Goal: Information Seeking & Learning: Learn about a topic

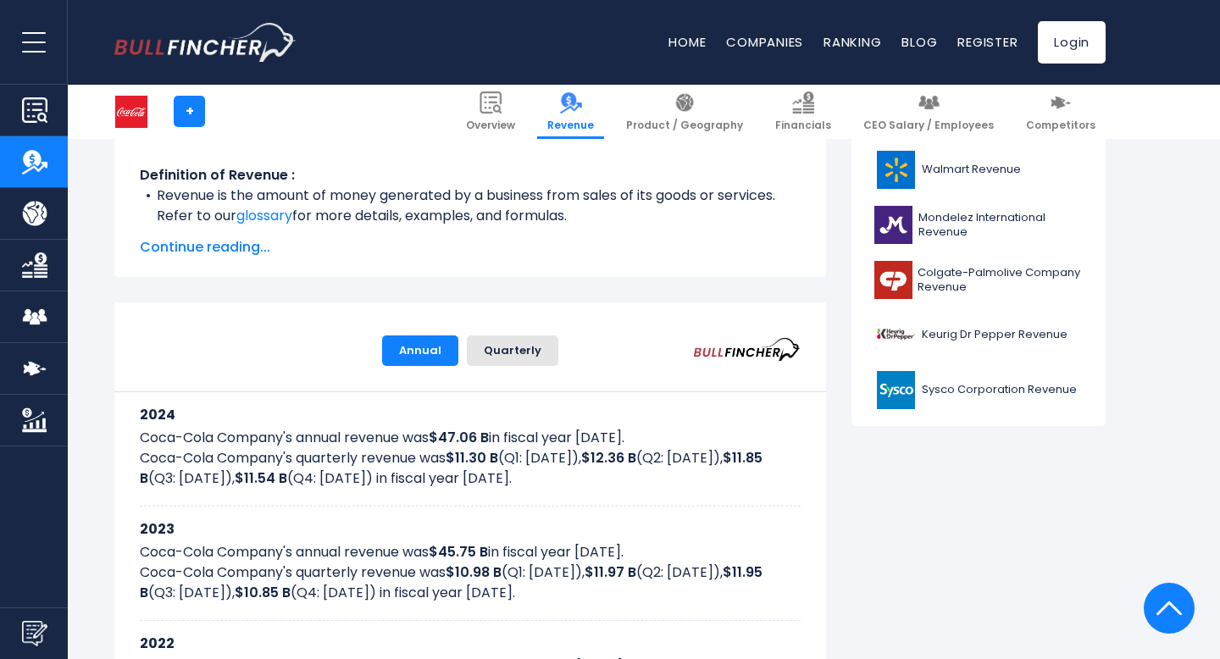
scroll to position [596, 0]
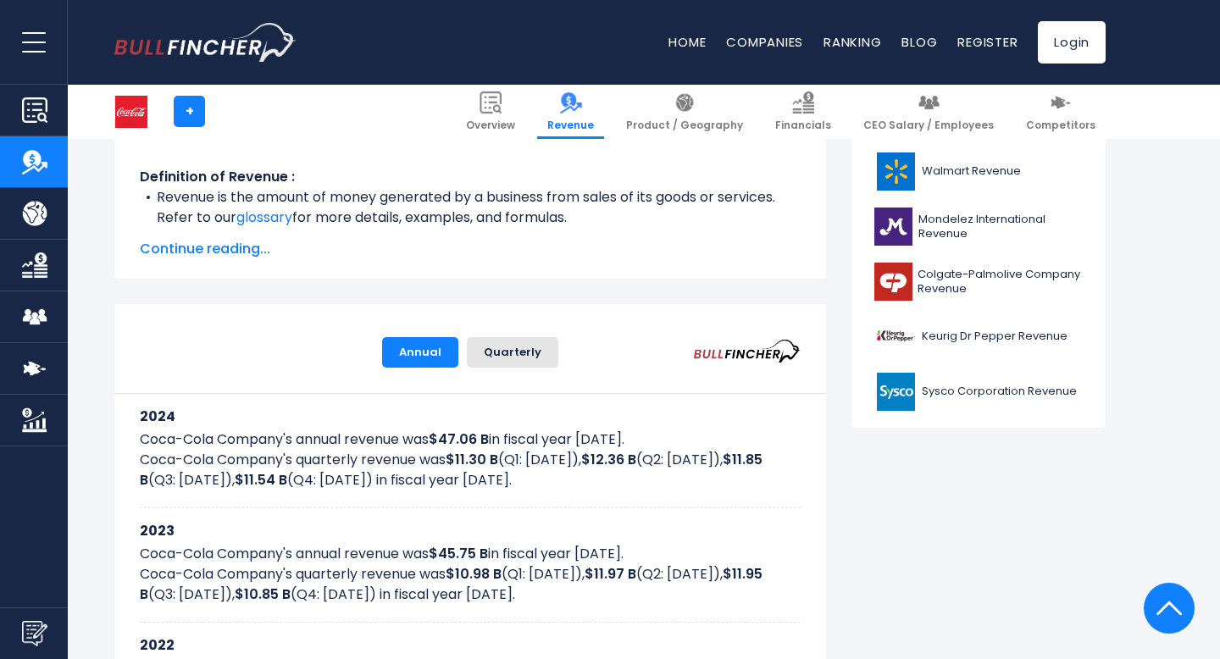
click at [245, 258] on span "Continue reading..." at bounding box center [470, 249] width 661 height 20
click at [243, 246] on span "Continue reading..." at bounding box center [470, 249] width 661 height 20
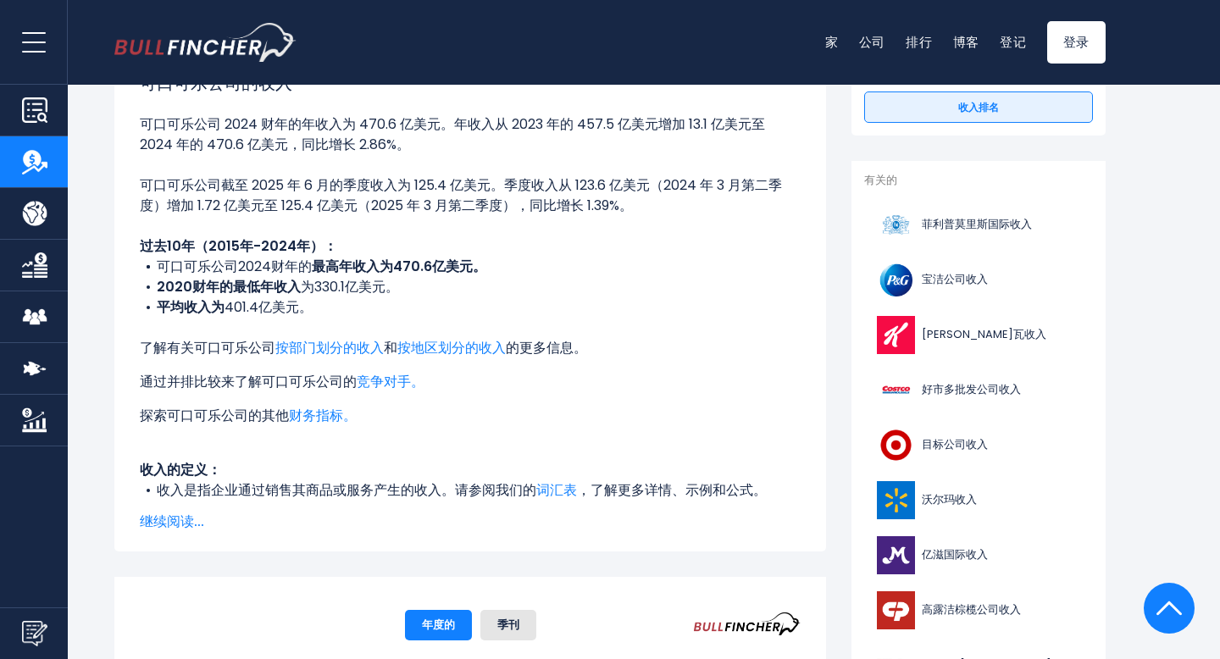
scroll to position [291, 0]
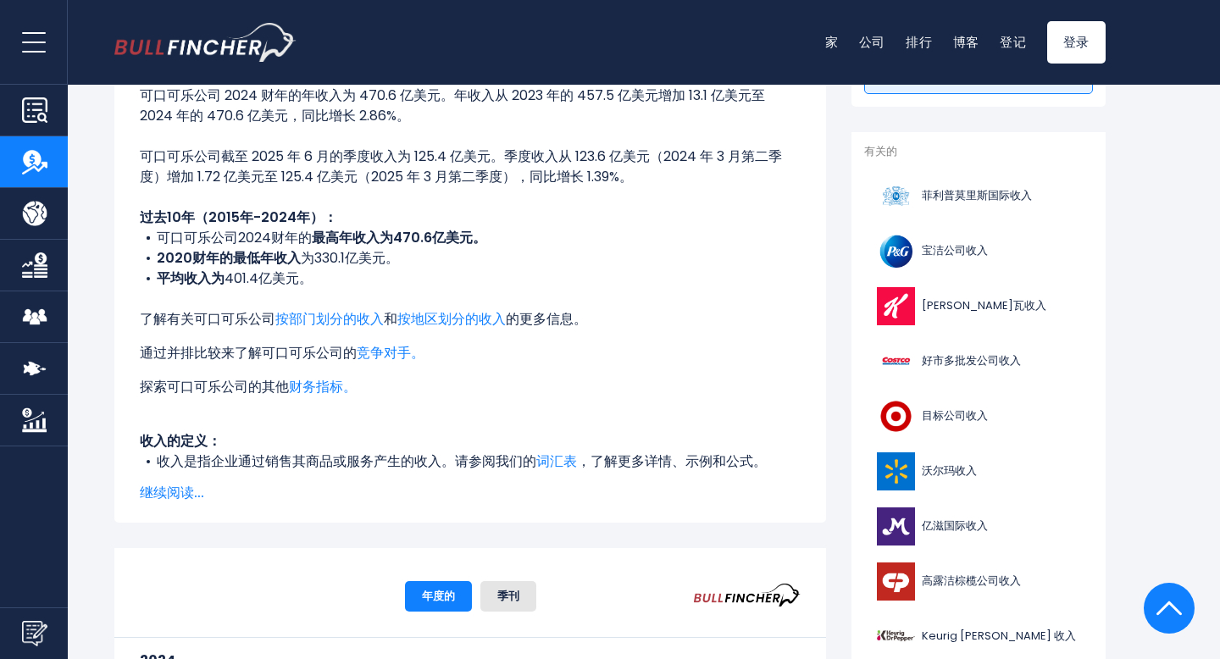
click at [187, 497] on font "继续阅读..." at bounding box center [172, 492] width 64 height 19
click at [187, 492] on font "继续阅读..." at bounding box center [172, 492] width 64 height 19
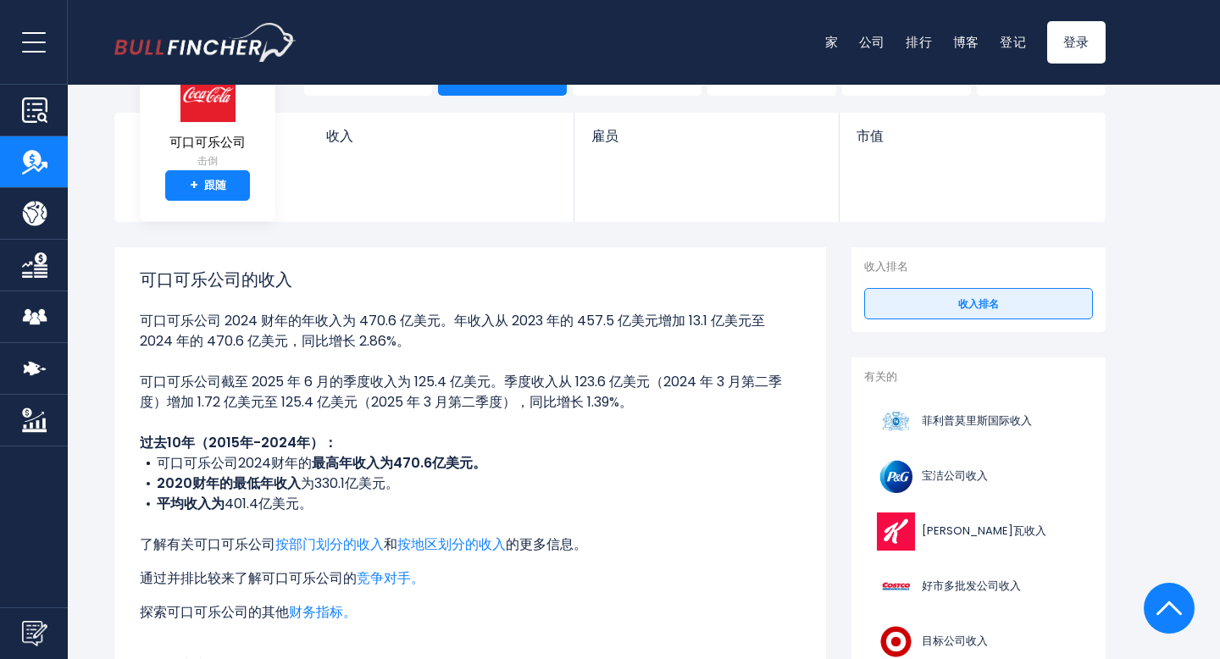
scroll to position [0, 0]
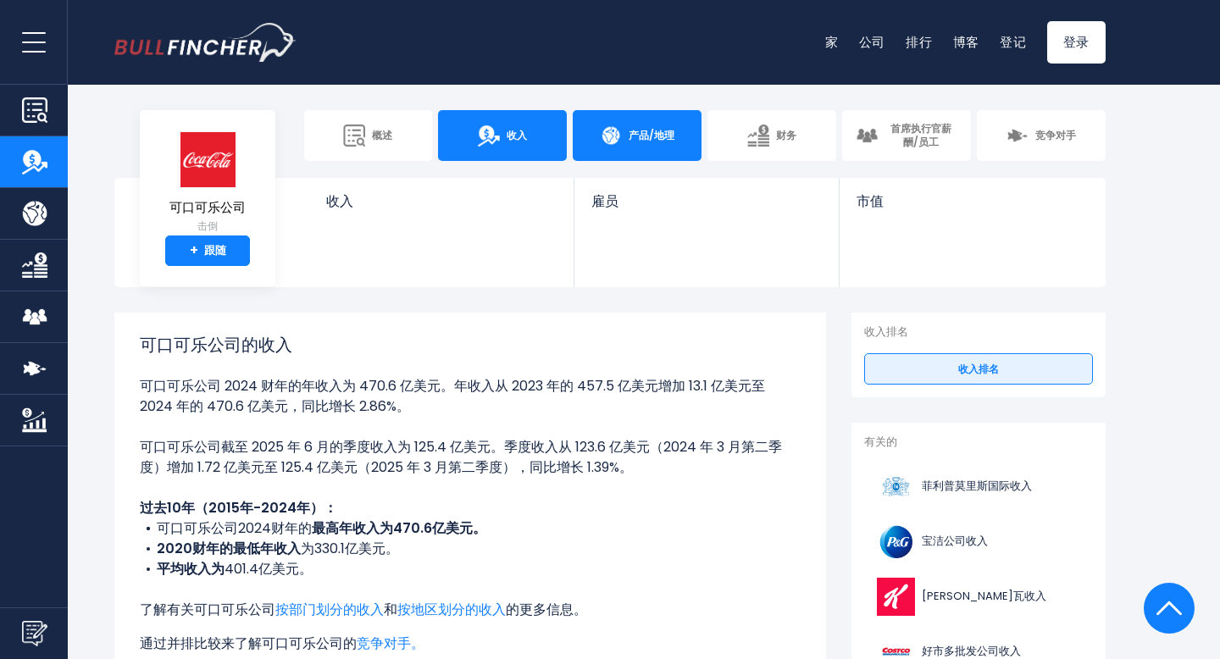
click at [654, 125] on link "产品/地理" at bounding box center [637, 135] width 129 height 51
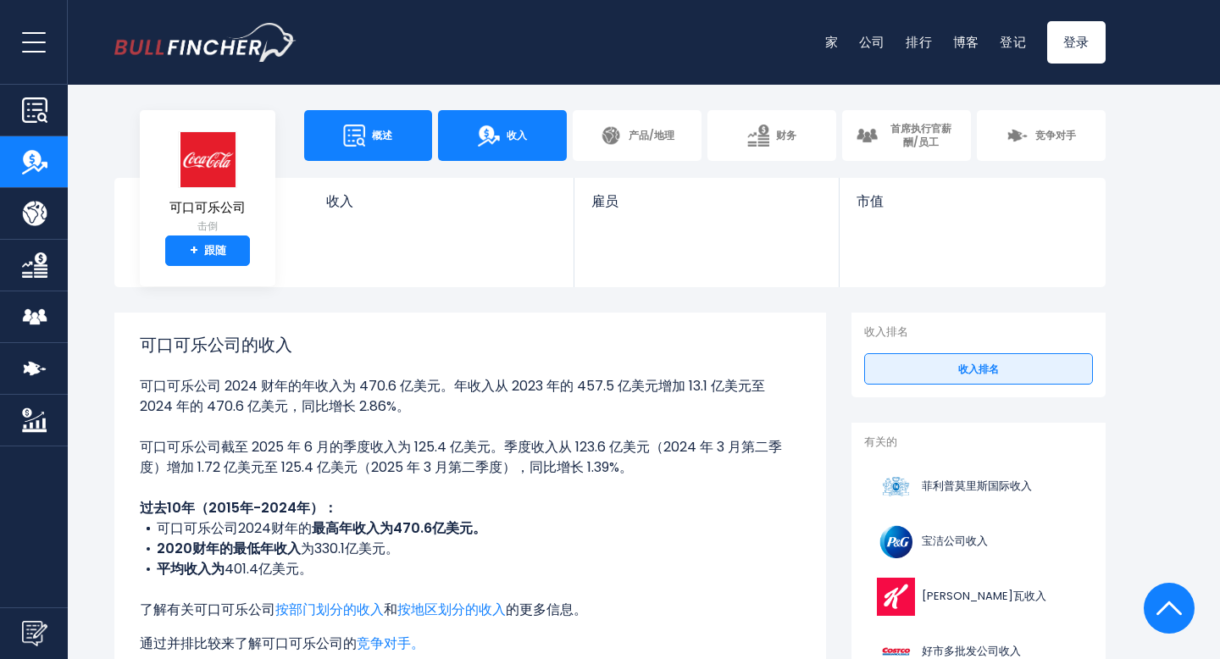
click at [400, 137] on link "概述" at bounding box center [368, 135] width 129 height 51
click at [363, 152] on link "概述" at bounding box center [368, 135] width 129 height 51
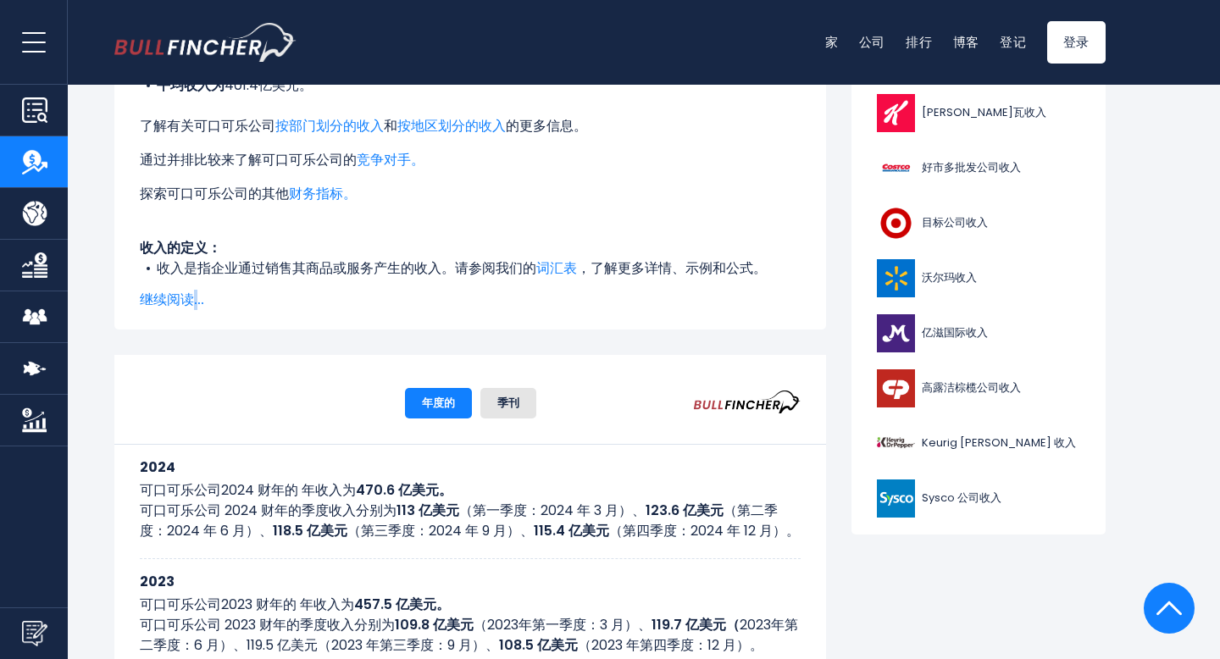
scroll to position [509, 0]
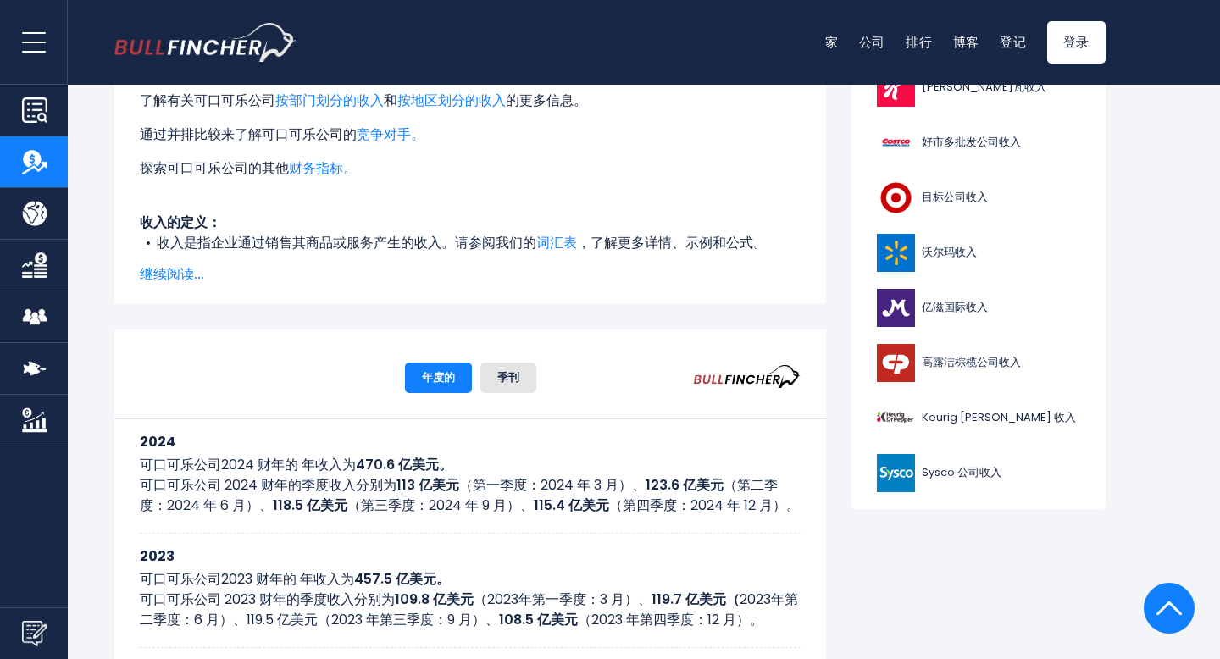
click at [190, 275] on font "继续阅读..." at bounding box center [172, 273] width 64 height 19
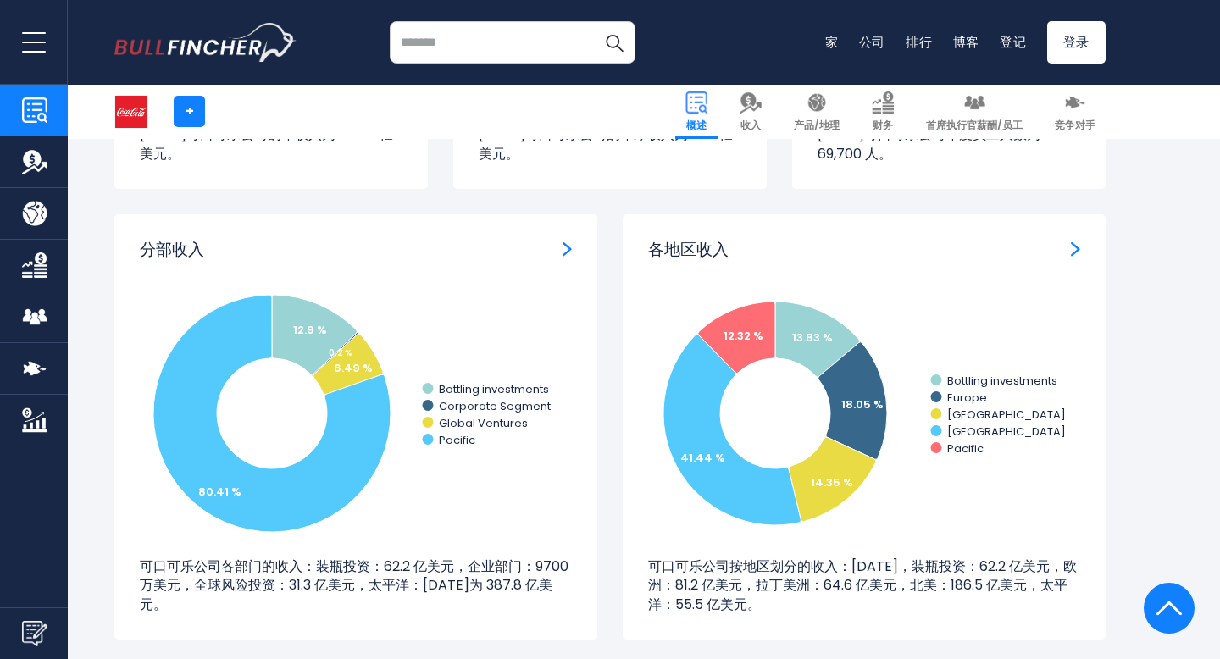
scroll to position [1505, 0]
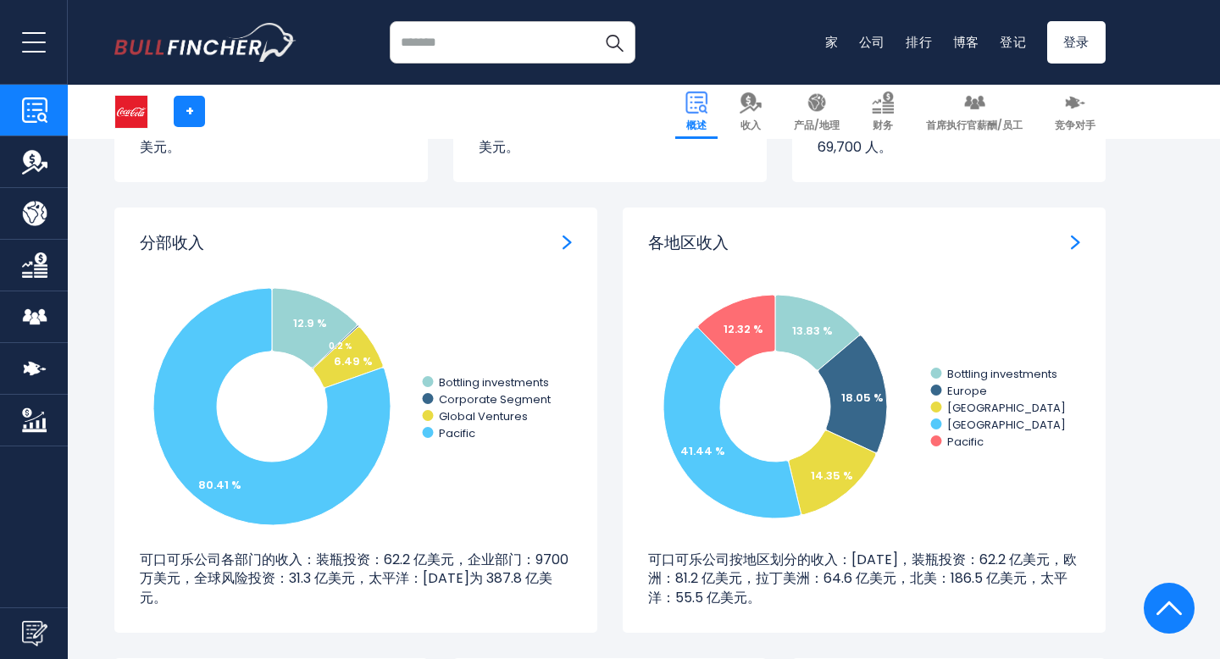
click at [1079, 243] on img "各地区收入" at bounding box center [1075, 242] width 9 height 15
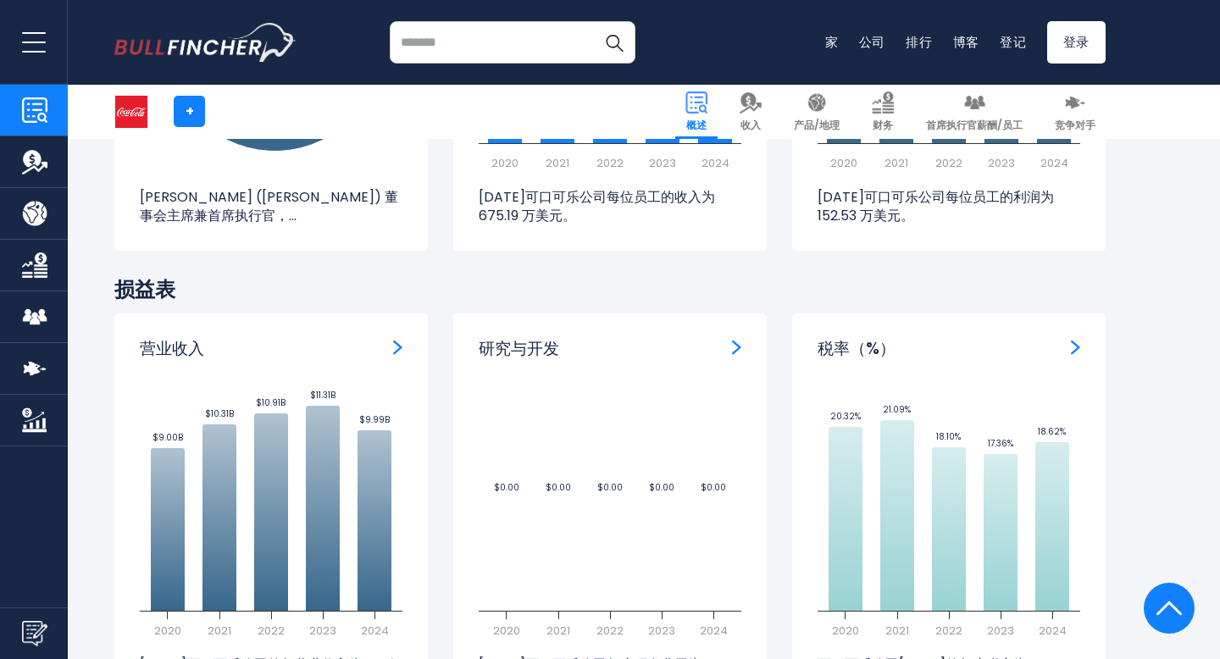
scroll to position [2352, 0]
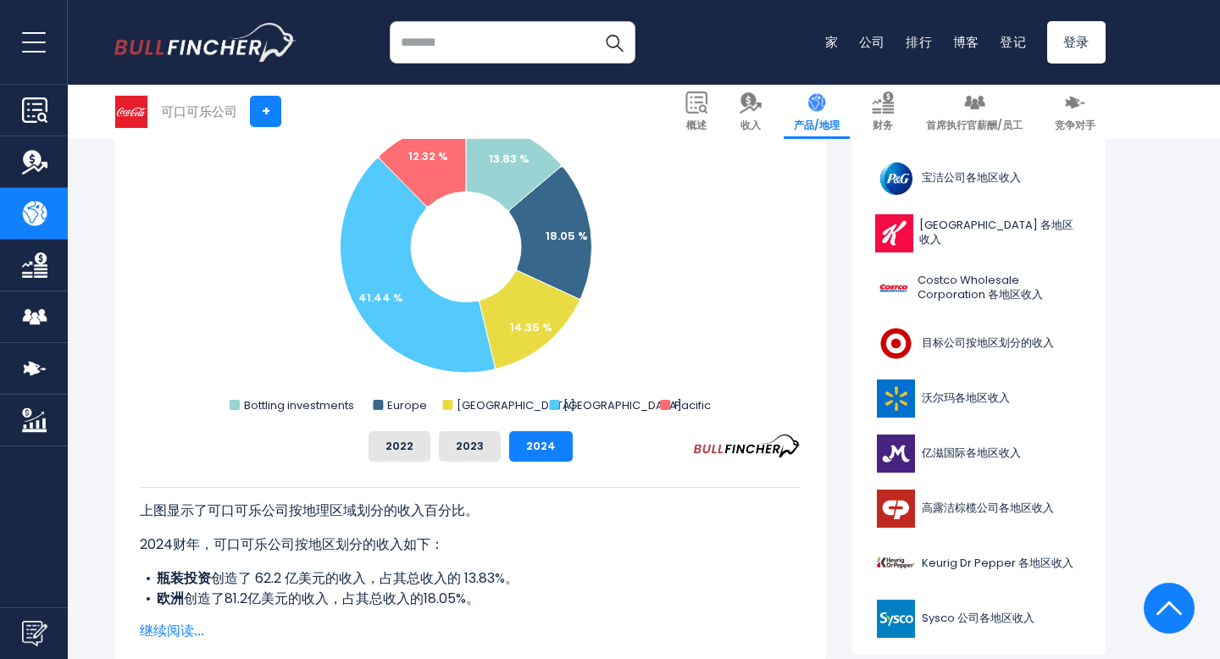
scroll to position [531, 0]
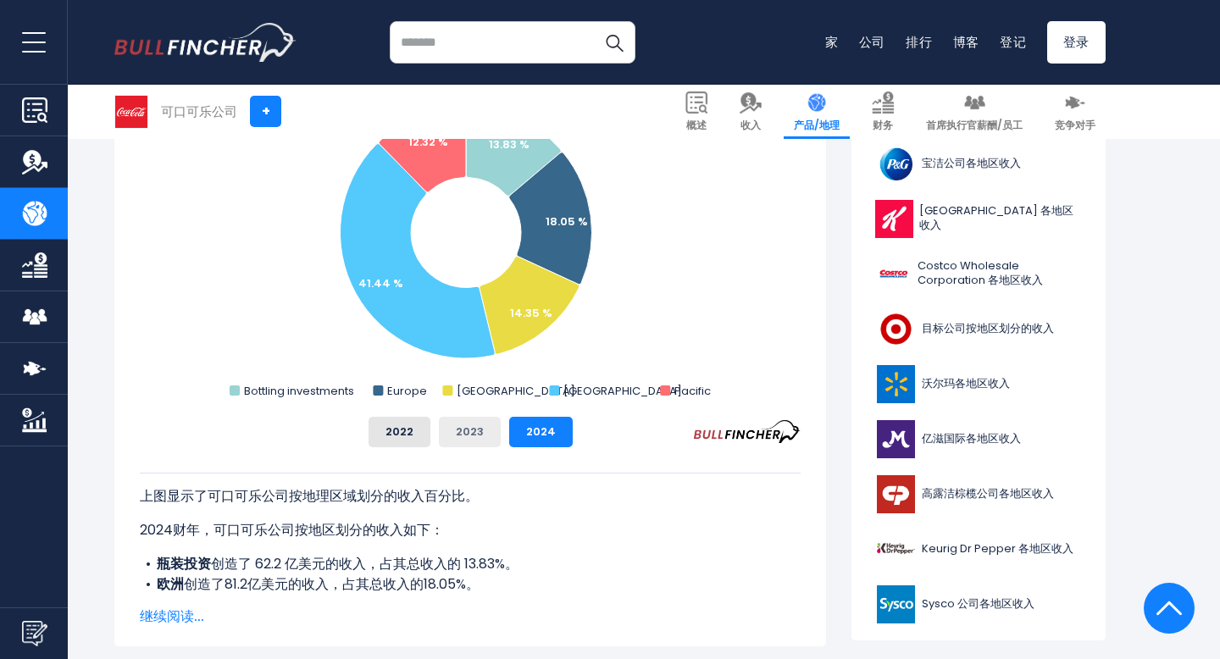
click at [466, 435] on font "2023" at bounding box center [470, 432] width 28 height 16
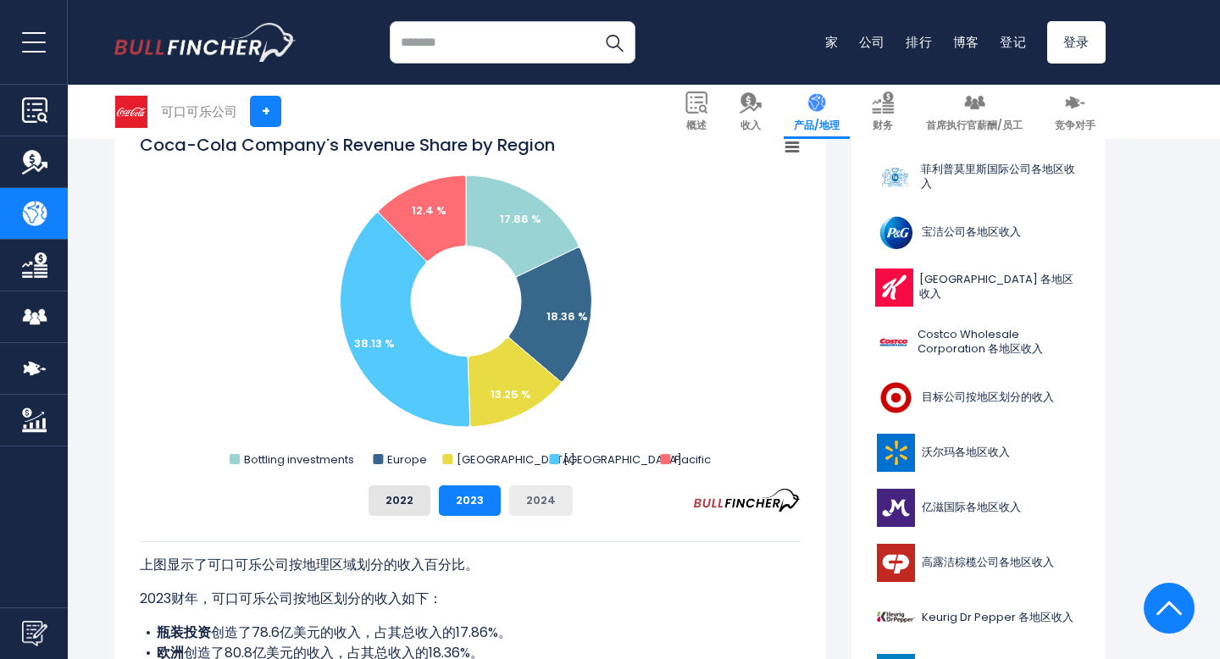
scroll to position [461, 0]
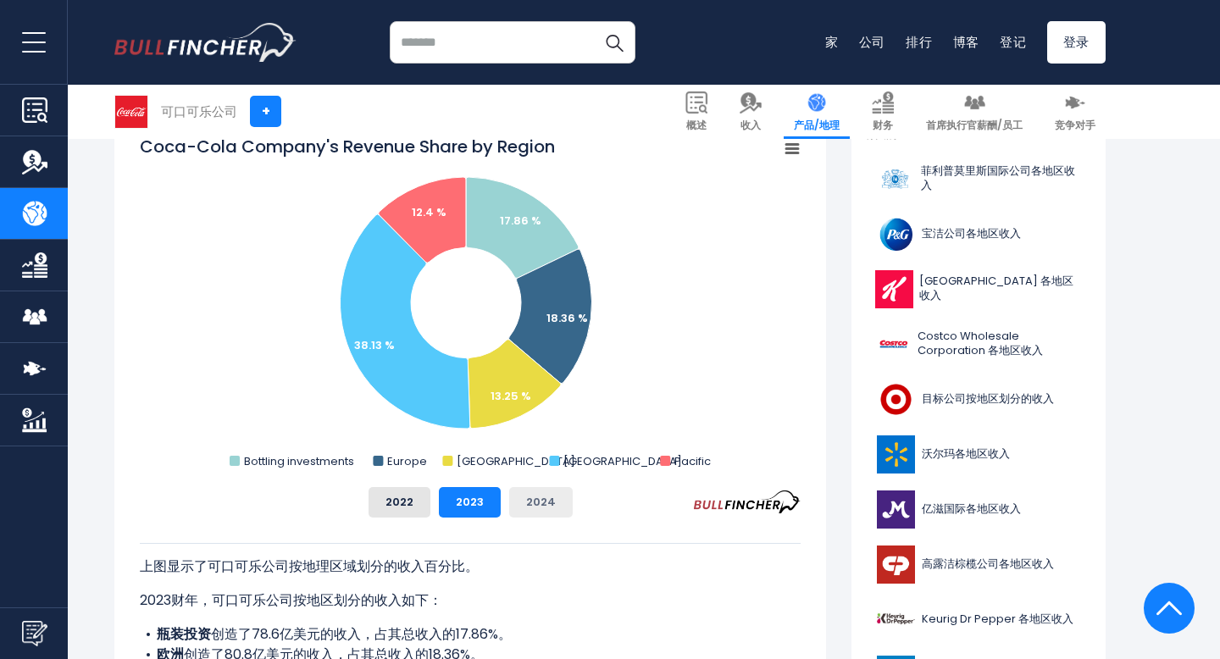
click at [543, 513] on button "2024" at bounding box center [541, 502] width 64 height 30
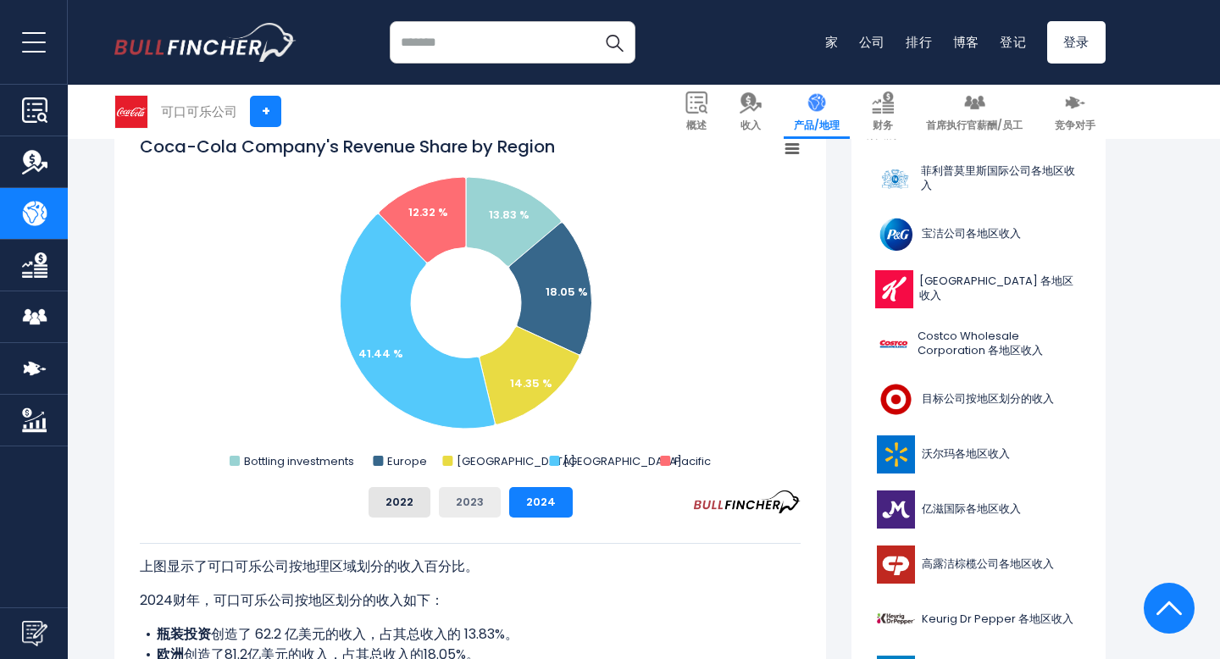
click at [472, 512] on button "2023" at bounding box center [470, 502] width 62 height 30
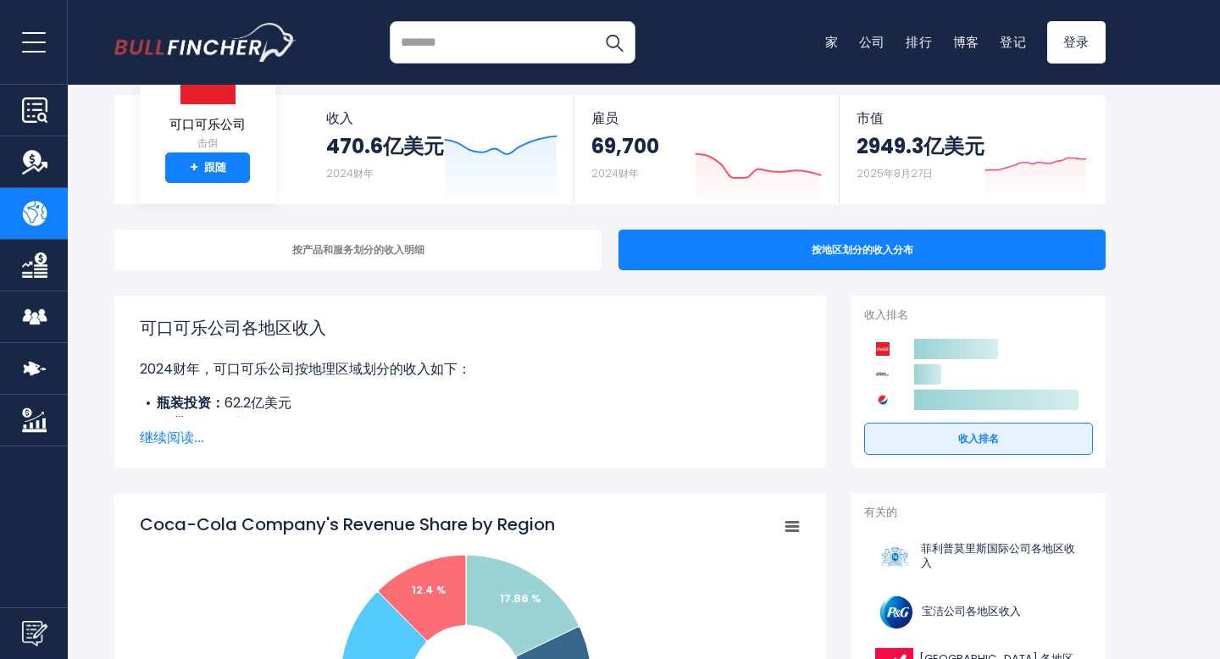
scroll to position [90, 0]
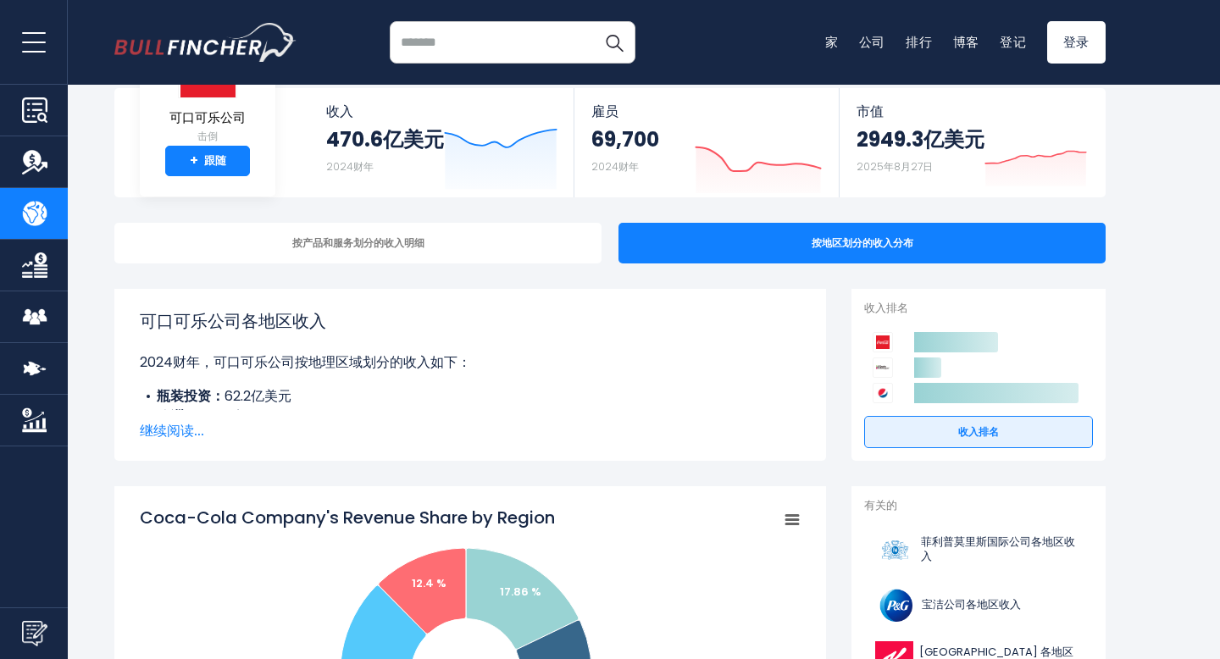
click at [188, 426] on font "继续阅读..." at bounding box center [172, 430] width 64 height 19
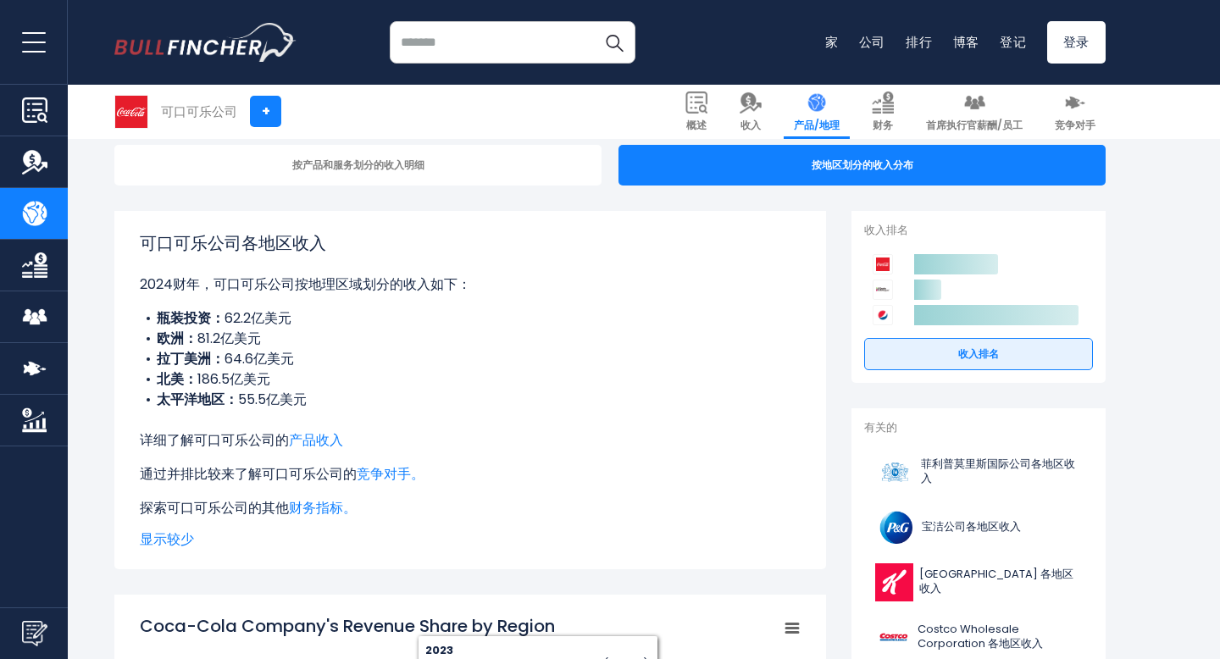
scroll to position [166, 0]
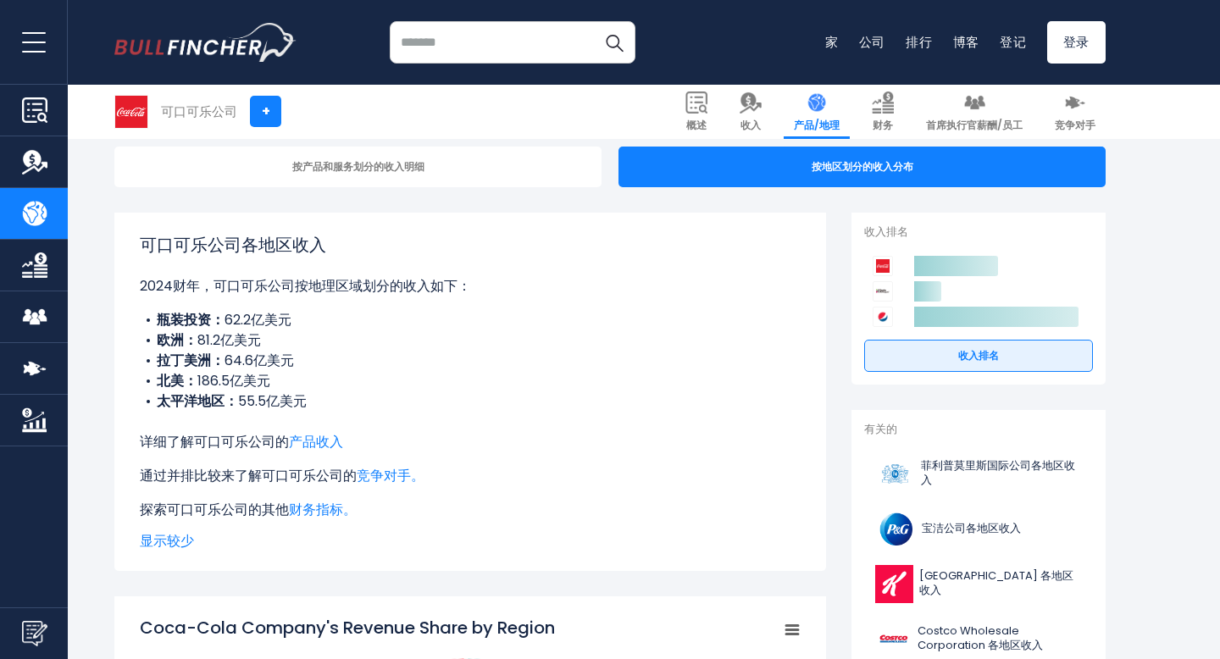
click at [889, 295] on img at bounding box center [883, 291] width 20 height 20
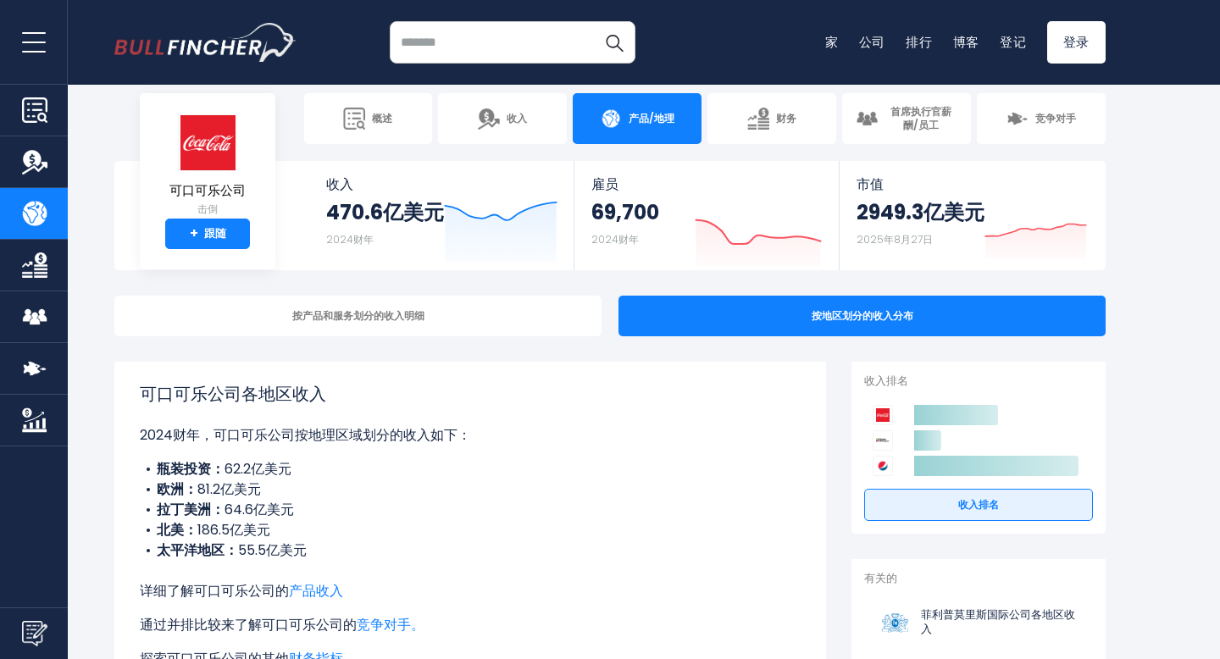
scroll to position [34, 0]
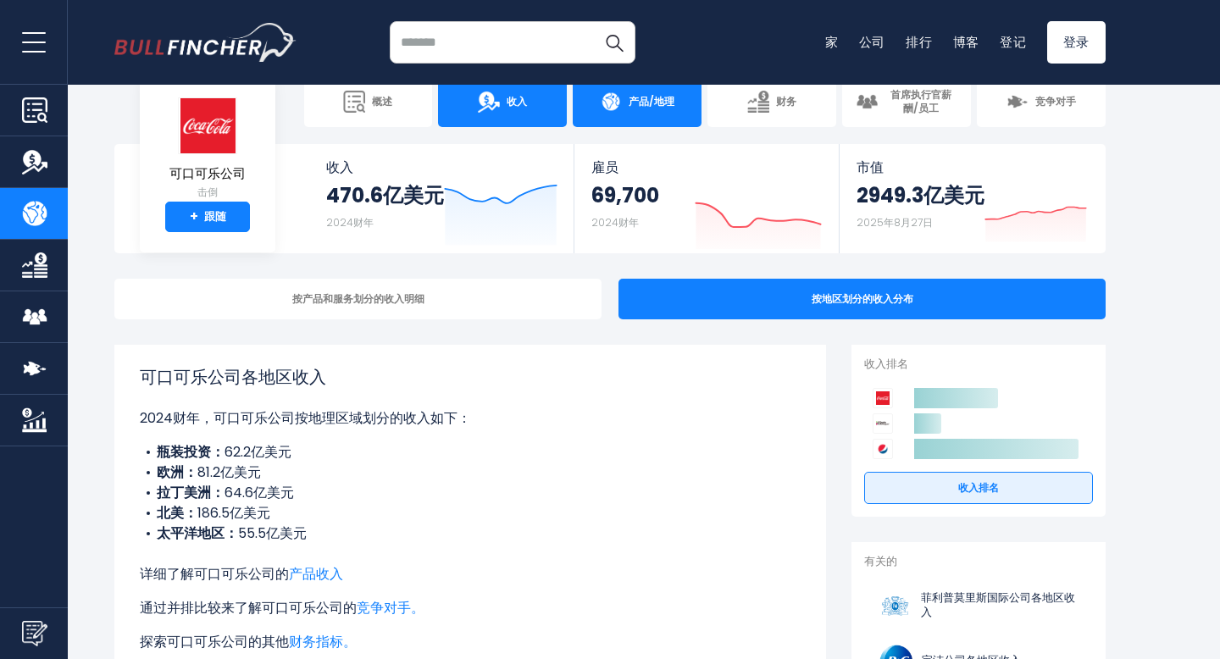
click at [520, 120] on link "收入" at bounding box center [502, 101] width 129 height 51
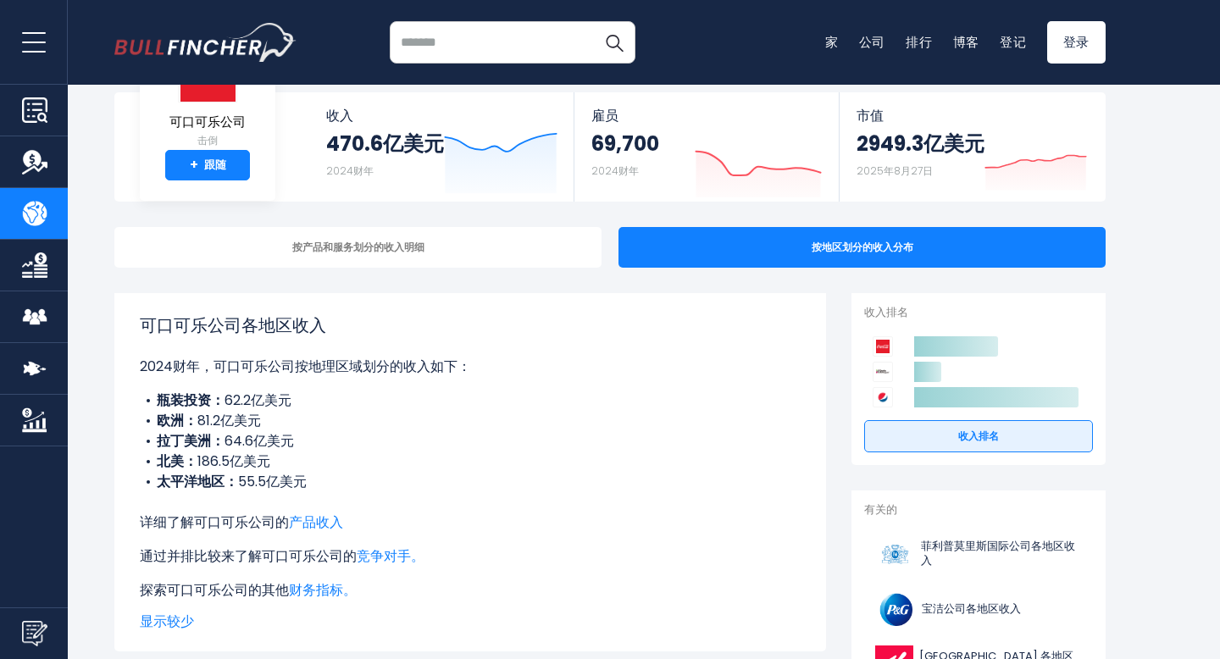
scroll to position [84, 0]
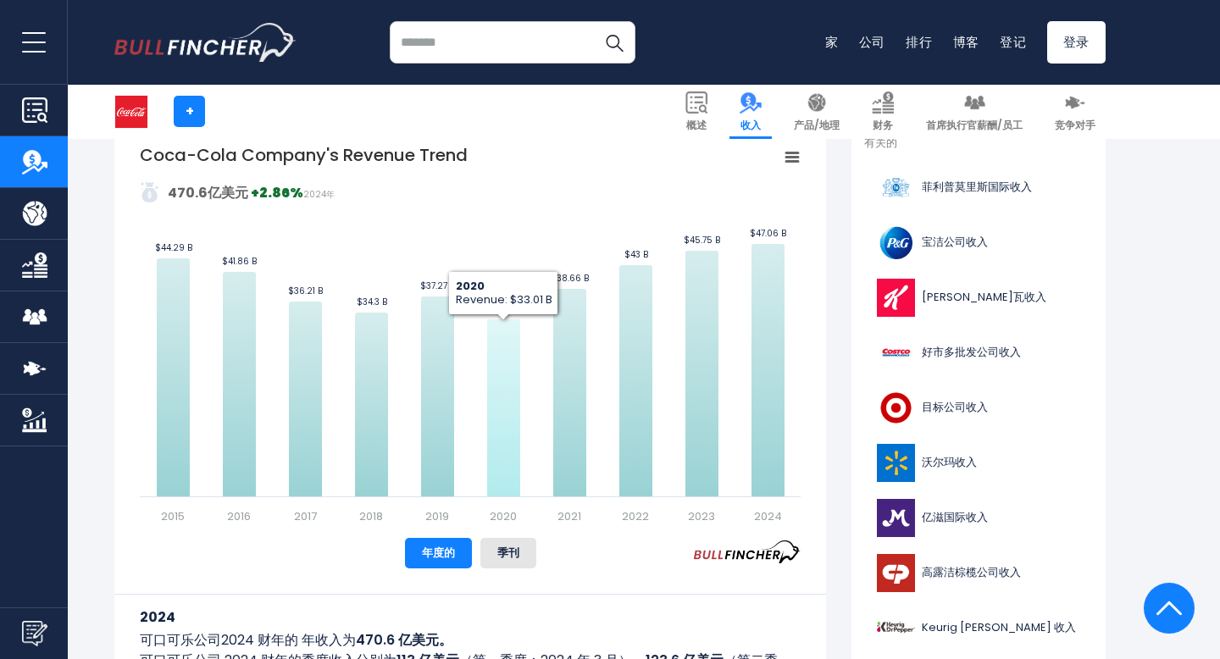
scroll to position [404, 0]
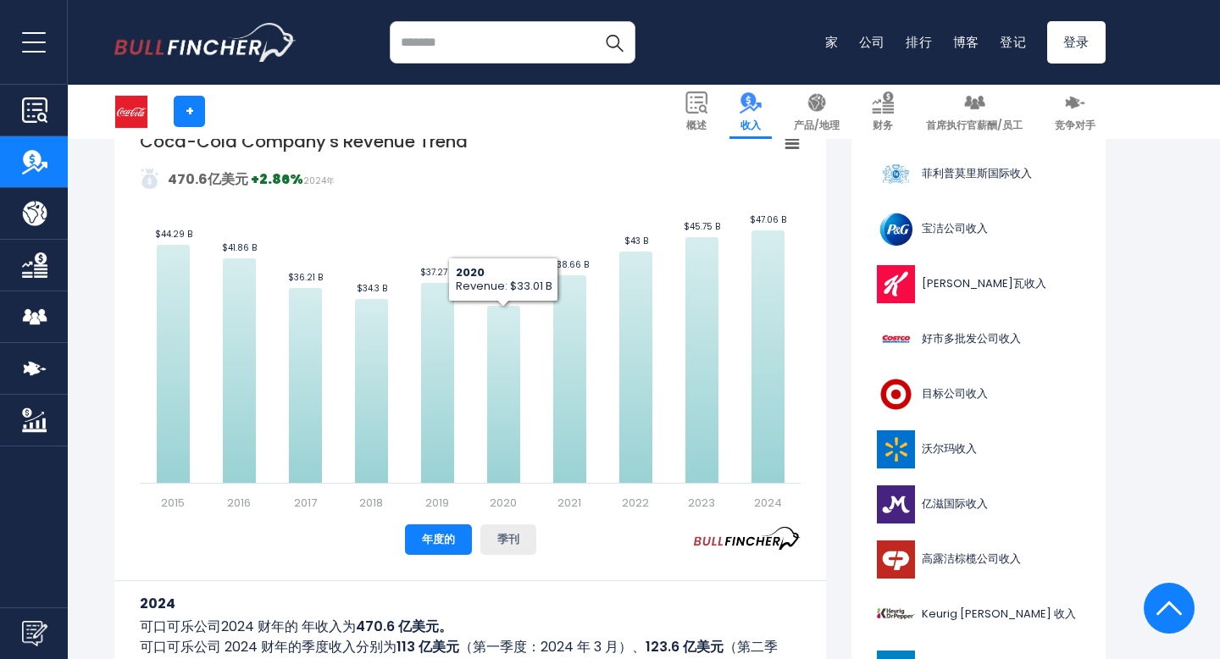
click at [483, 552] on button "季刊" at bounding box center [508, 539] width 56 height 30
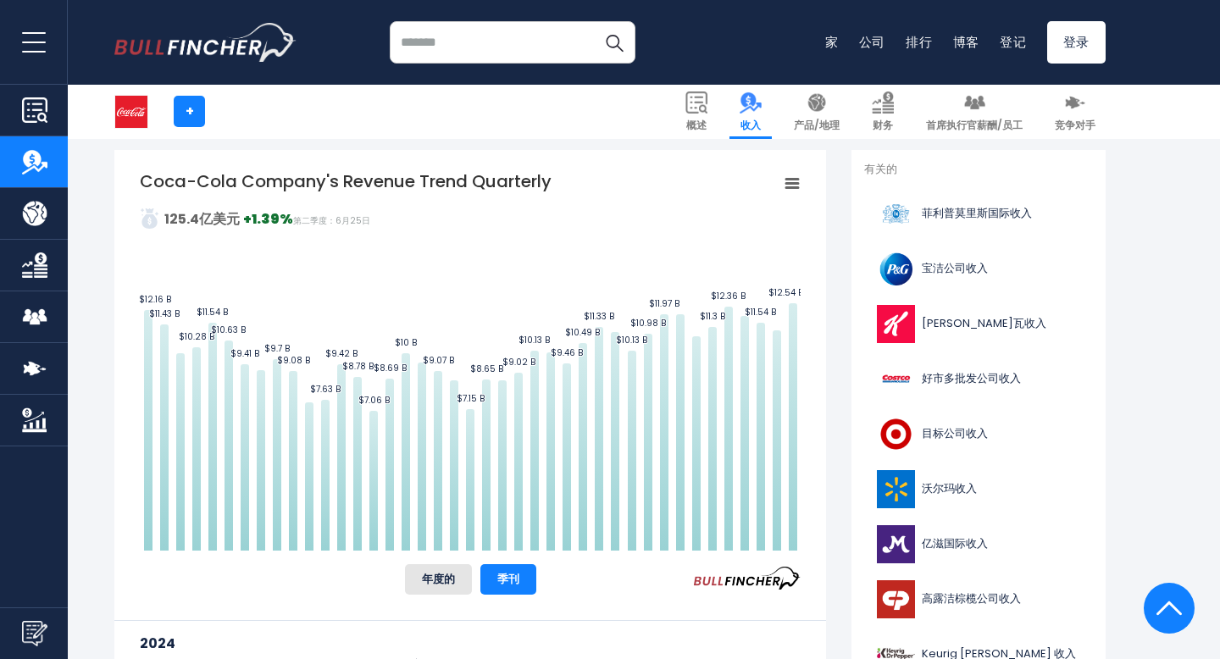
scroll to position [350, 0]
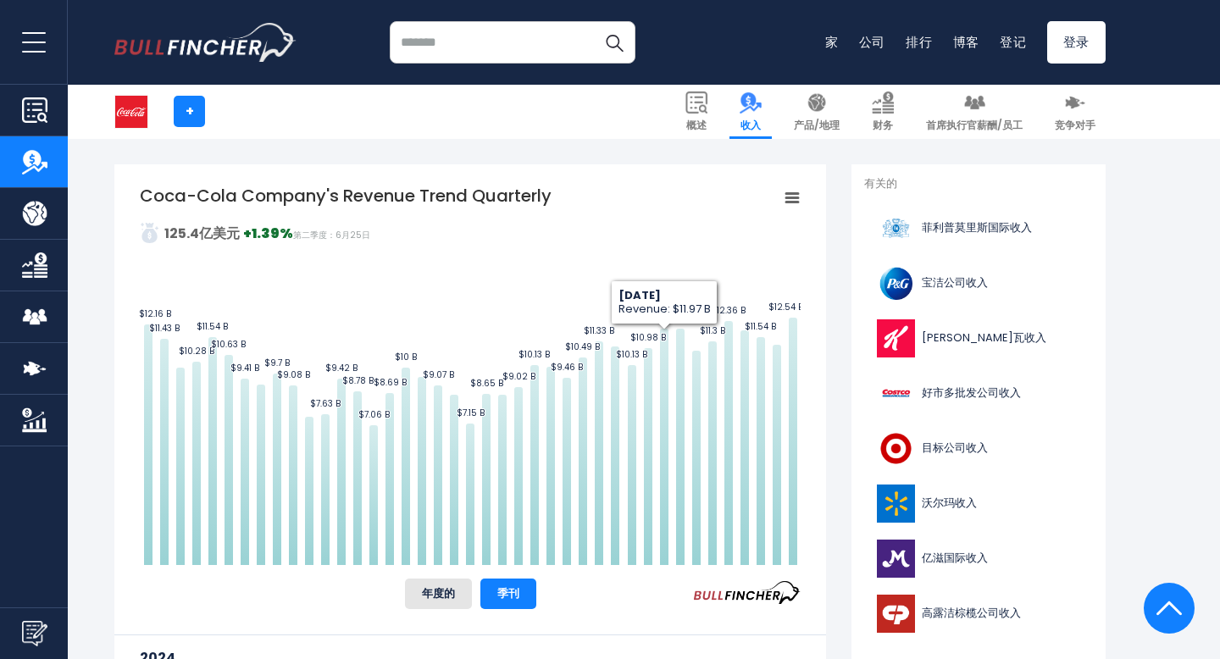
click at [788, 200] on rect "可口可乐公司季度收入趋势" at bounding box center [792, 198] width 24 height 24
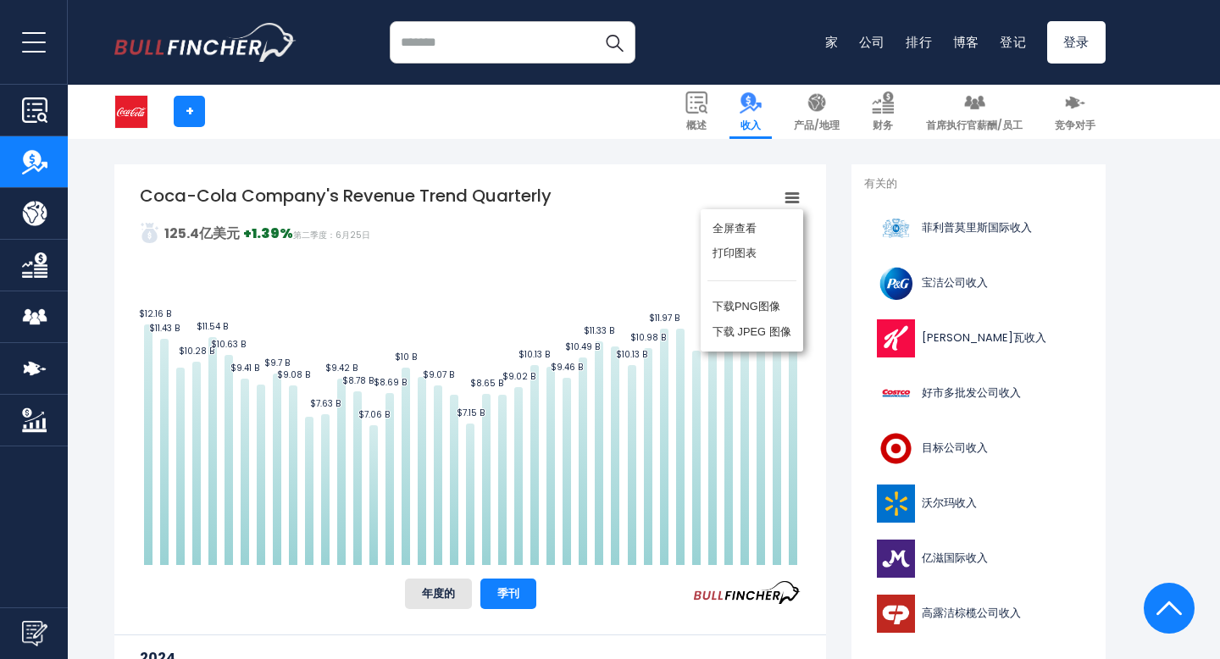
click at [627, 248] on rect "可口可乐公司季度收入趋势" at bounding box center [470, 374] width 661 height 381
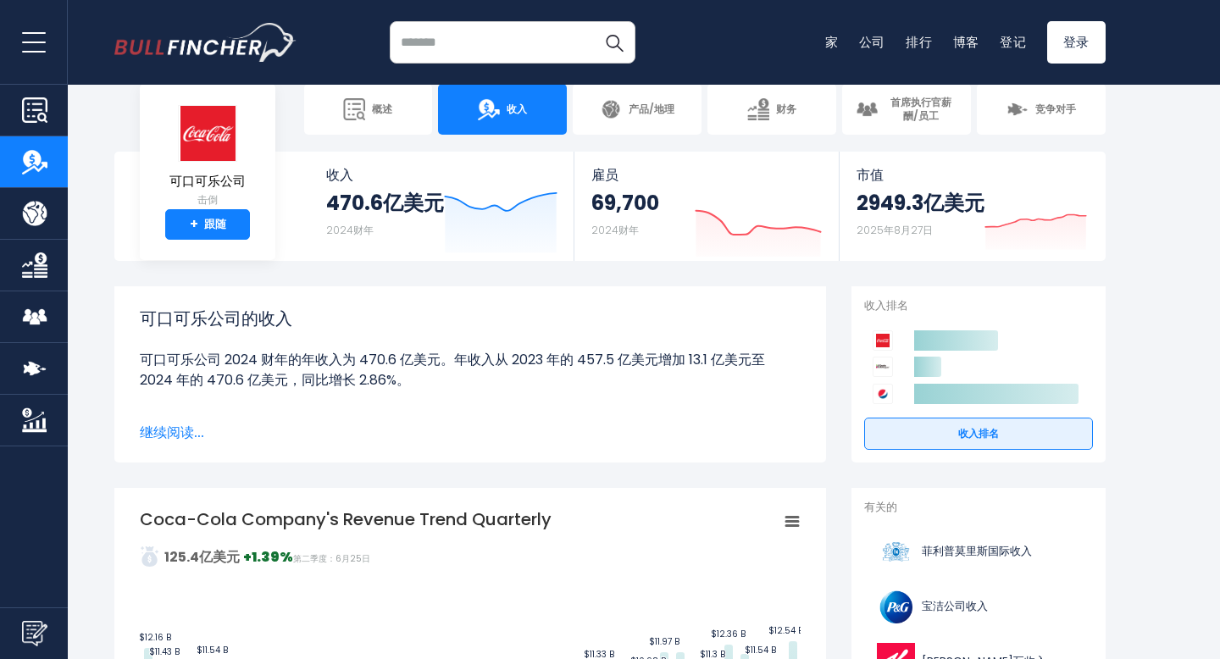
scroll to position [0, 0]
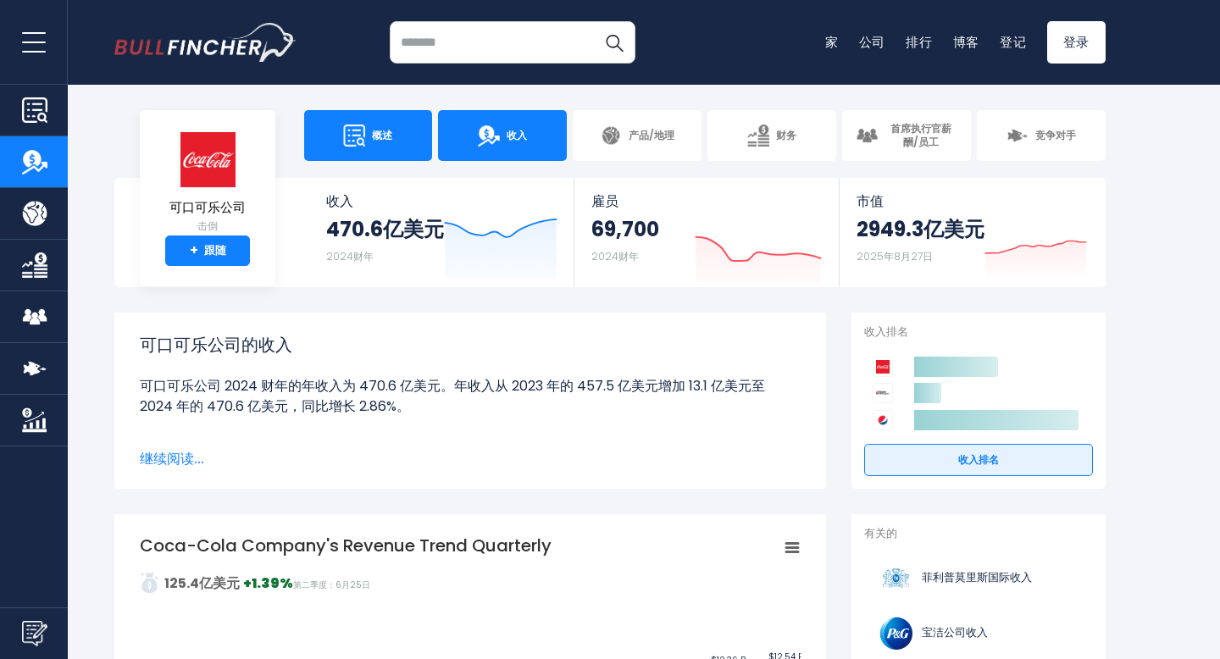
click at [396, 152] on link "概述" at bounding box center [368, 135] width 129 height 51
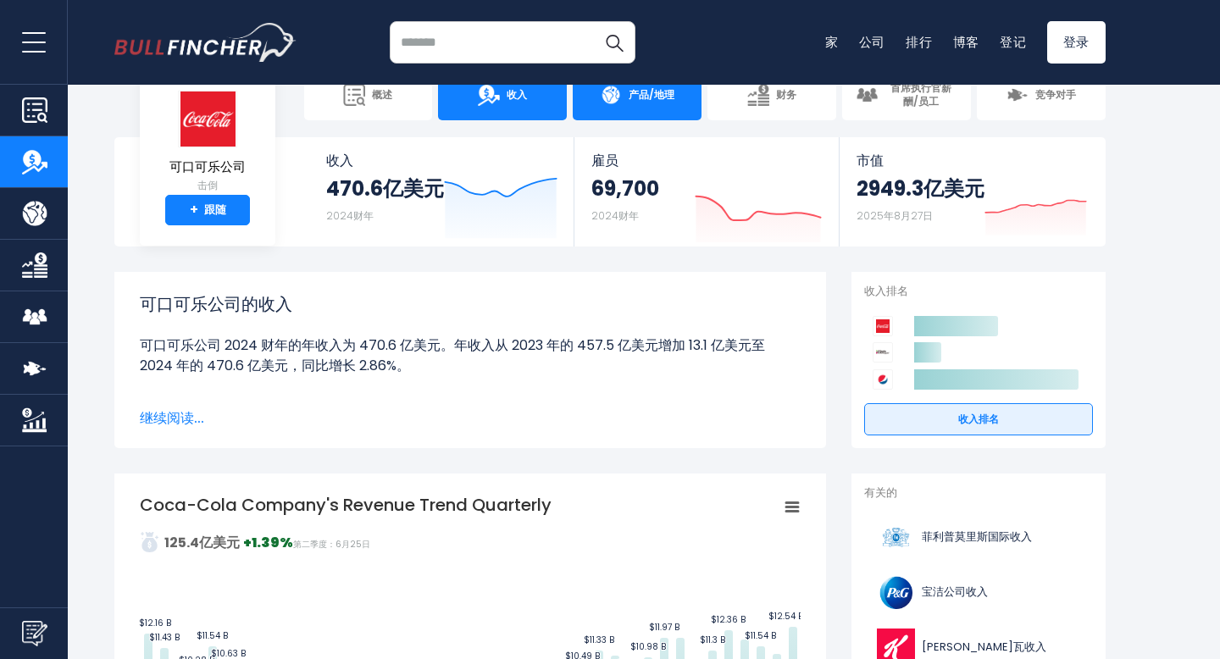
click at [625, 107] on link "产品/地理" at bounding box center [637, 94] width 129 height 51
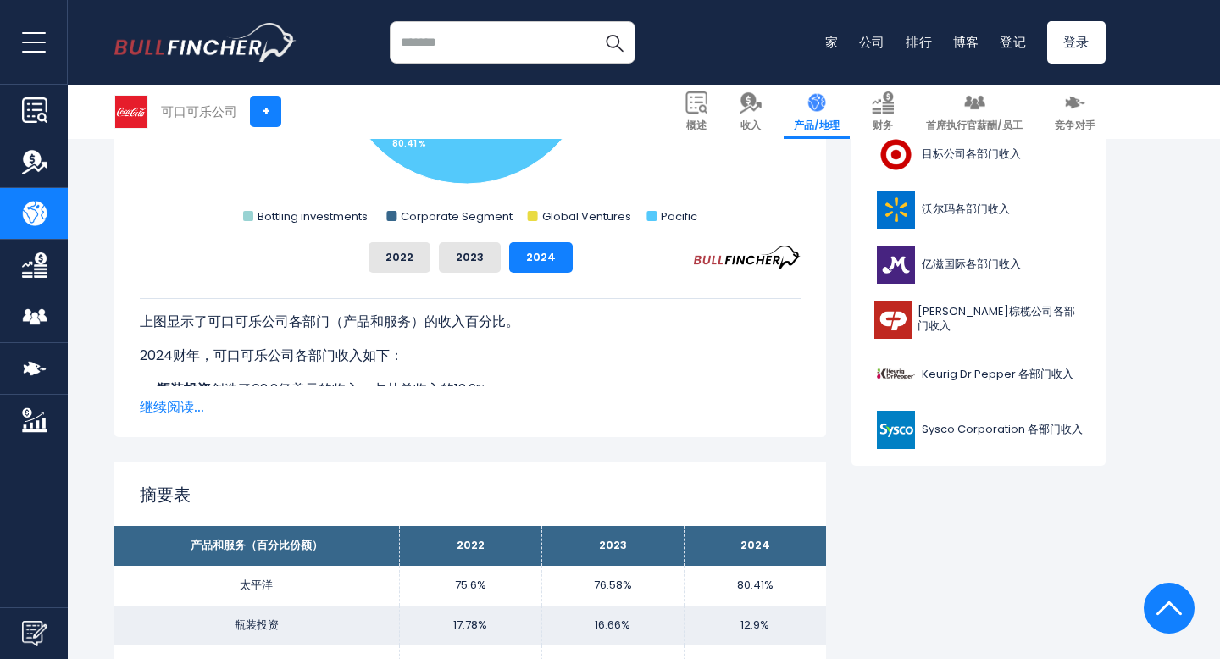
scroll to position [742, 0]
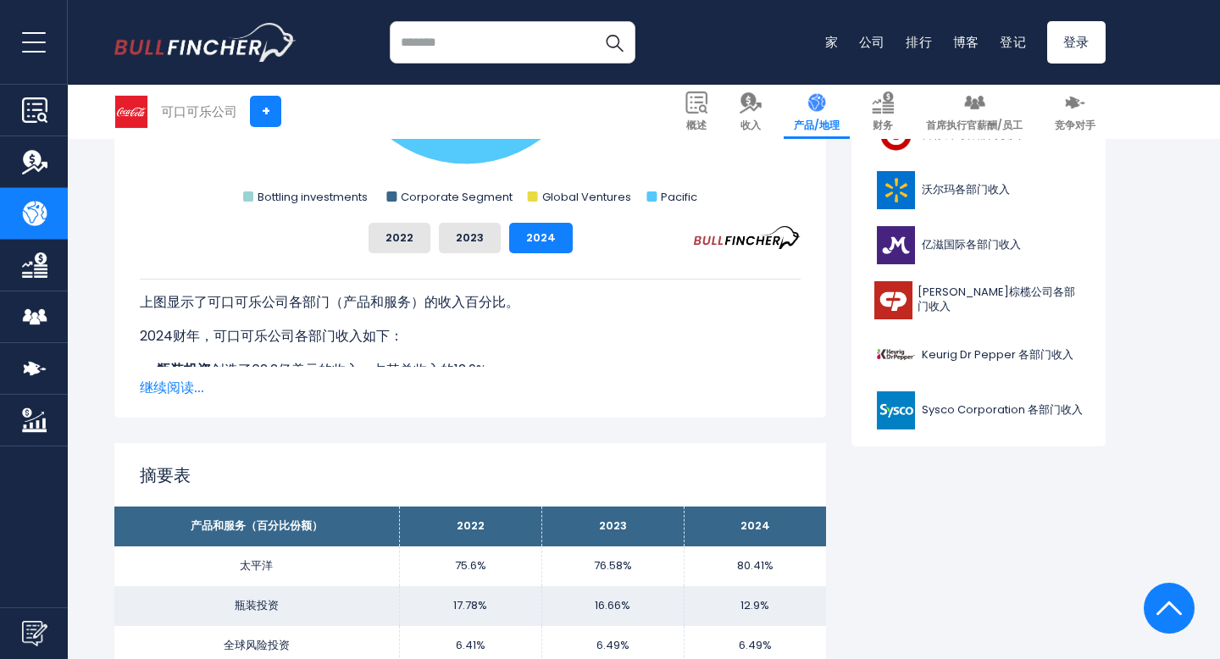
click at [174, 386] on font "继续阅读..." at bounding box center [172, 387] width 64 height 19
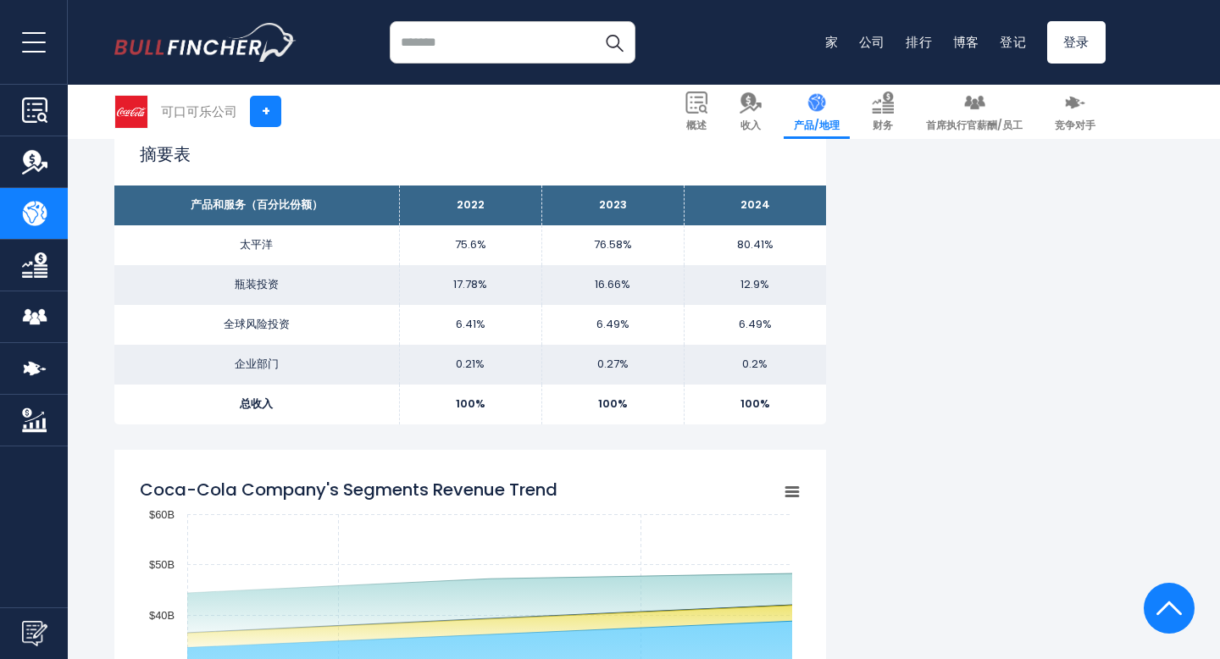
scroll to position [978, 0]
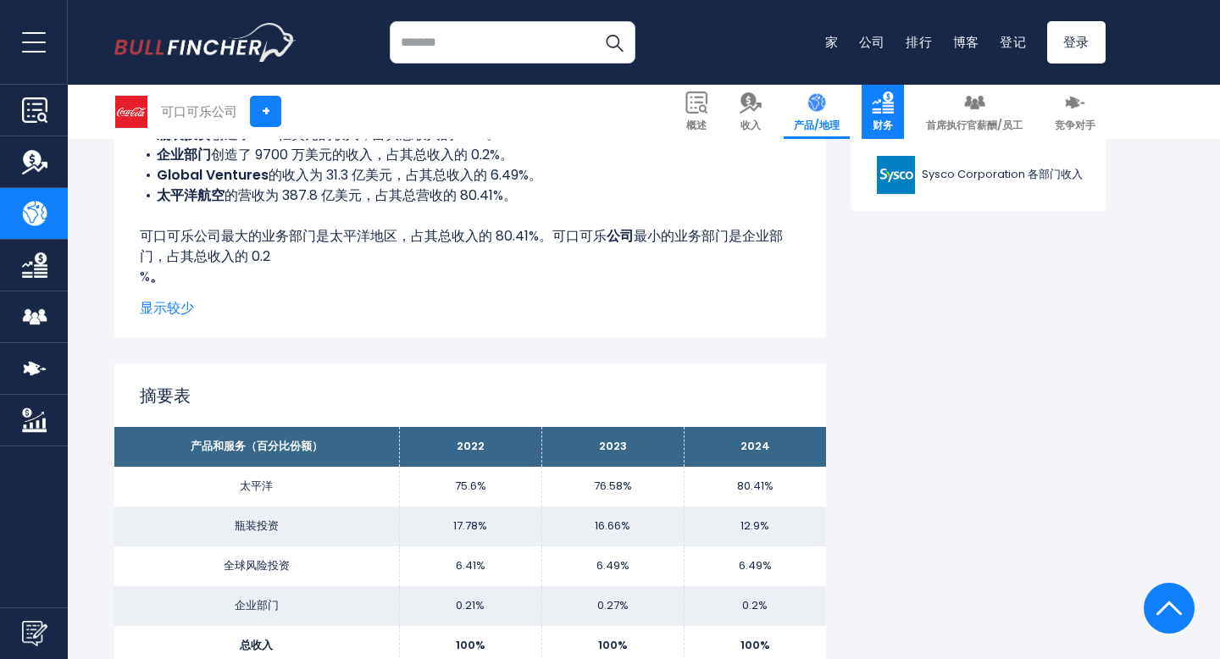
click at [895, 116] on link "财务" at bounding box center [883, 112] width 42 height 54
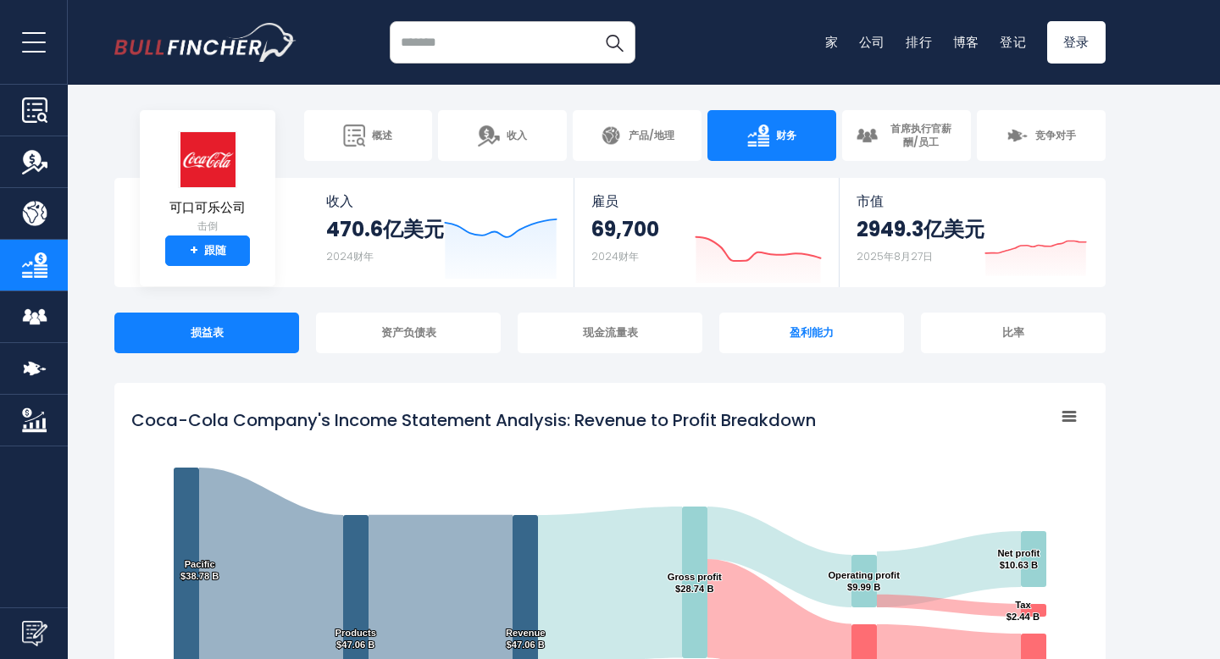
click at [770, 346] on div "盈利能力" at bounding box center [811, 333] width 185 height 41
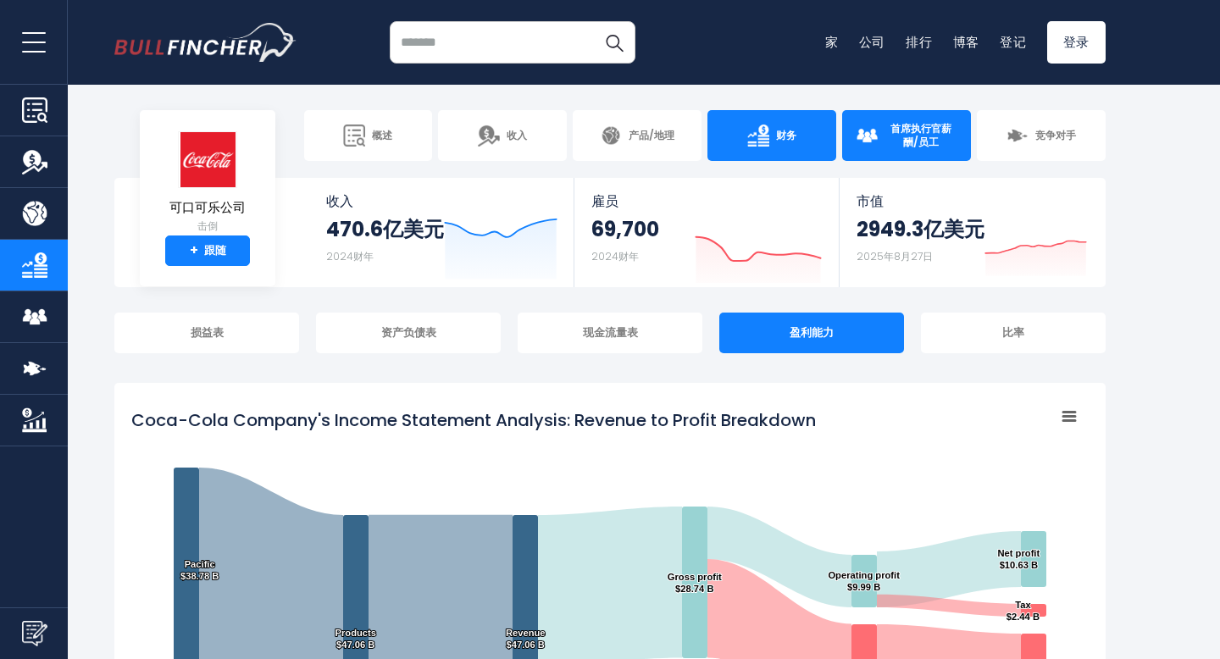
click at [934, 134] on font "首席执行官薪酬/员工" at bounding box center [920, 135] width 61 height 28
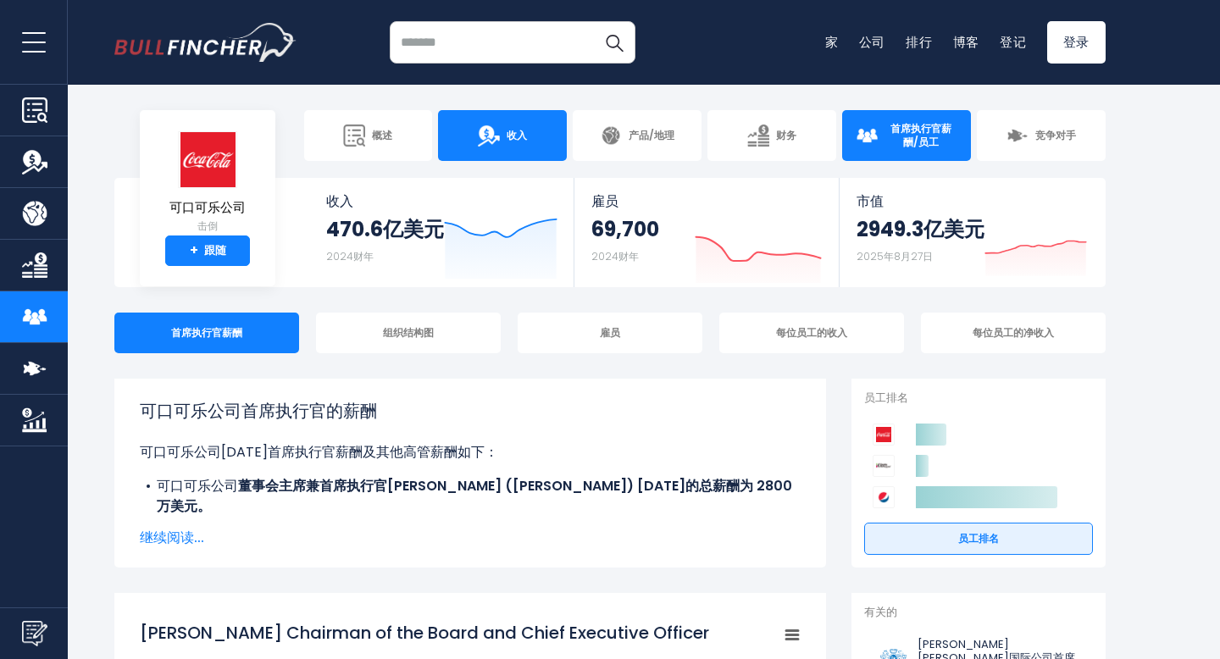
click at [493, 149] on link "收入" at bounding box center [502, 135] width 129 height 51
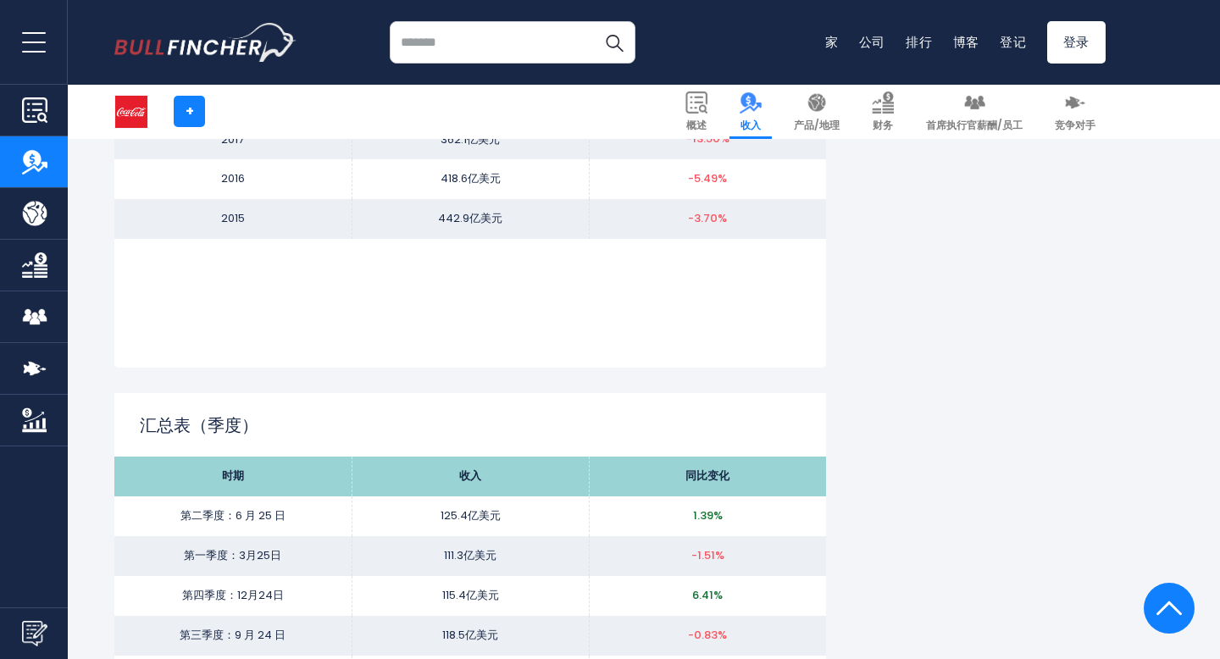
scroll to position [1995, 0]
